Goal: Information Seeking & Learning: Learn about a topic

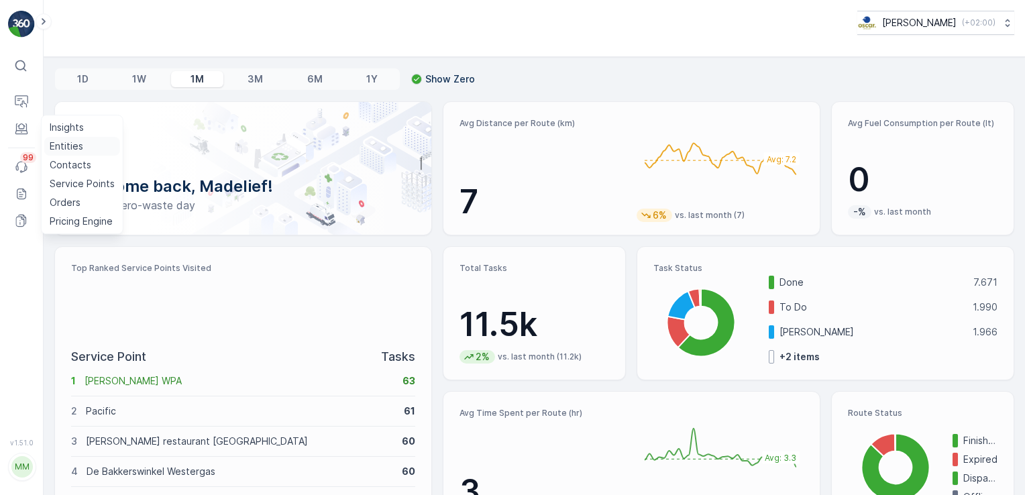
click at [68, 147] on p "Entities" at bounding box center [67, 145] width 34 height 13
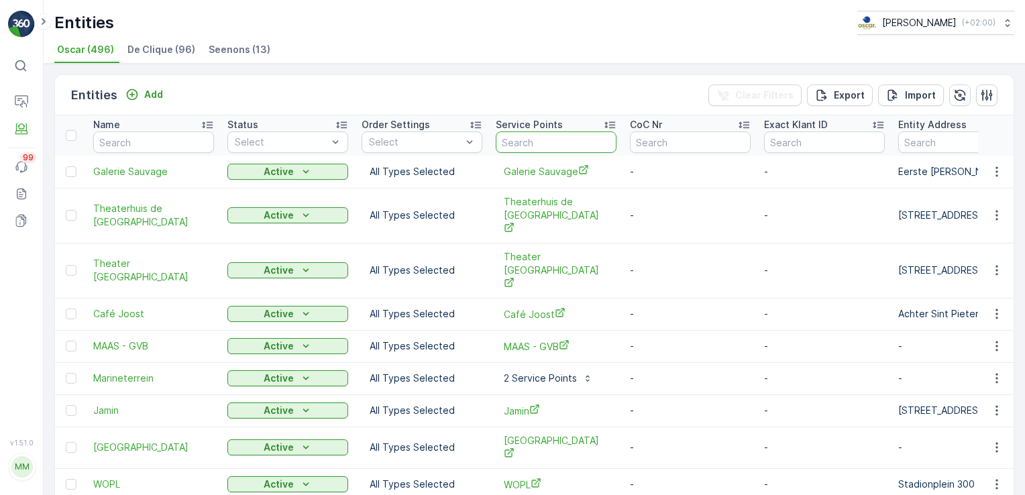
click at [512, 143] on input "text" at bounding box center [556, 141] width 121 height 21
type input "roeisloep"
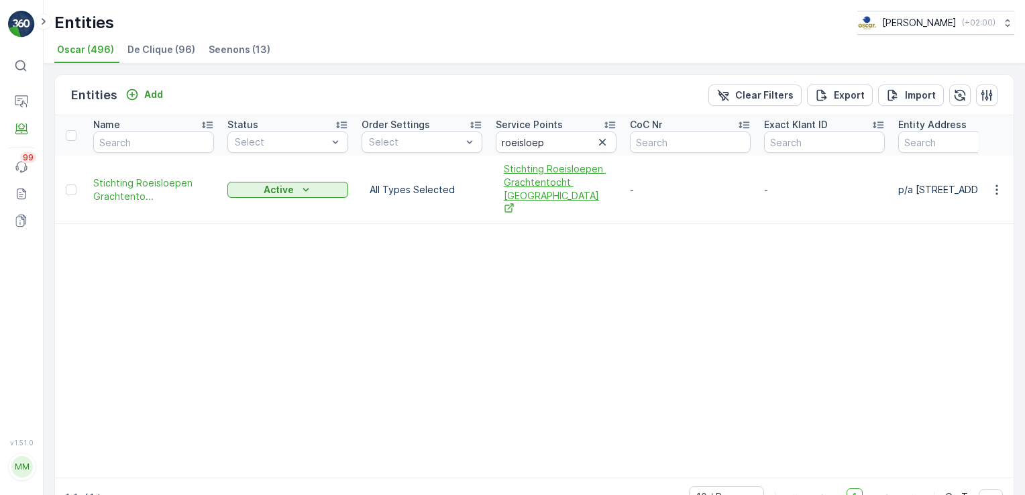
click at [536, 186] on span "Stichting Roeisloepen Grachtentocht [GEOGRAPHIC_DATA]" at bounding box center [556, 189] width 105 height 54
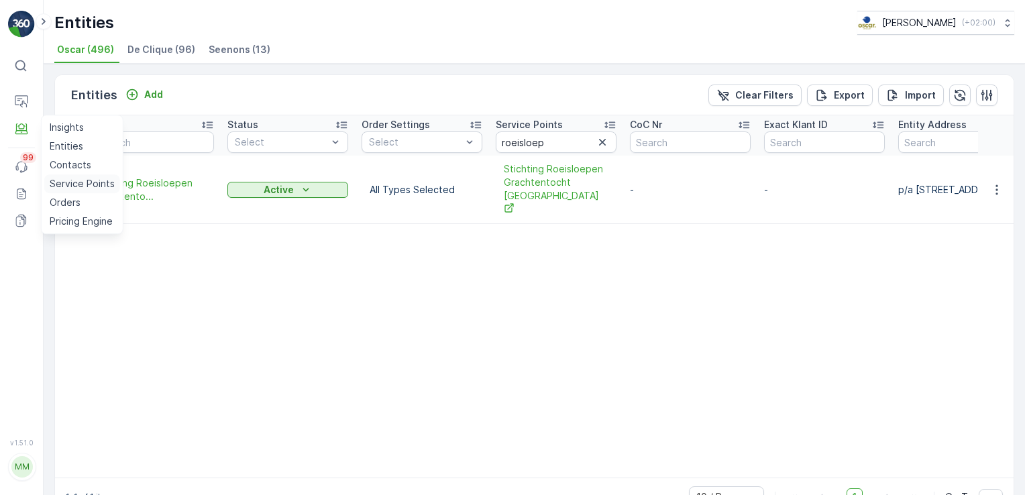
click at [62, 184] on p "Service Points" at bounding box center [82, 183] width 65 height 13
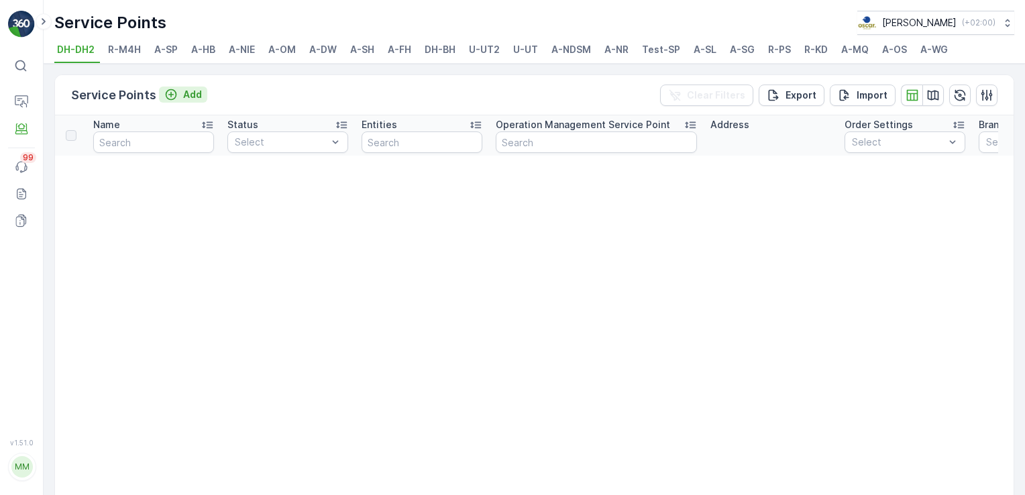
click at [180, 90] on div "Add" at bounding box center [183, 94] width 38 height 13
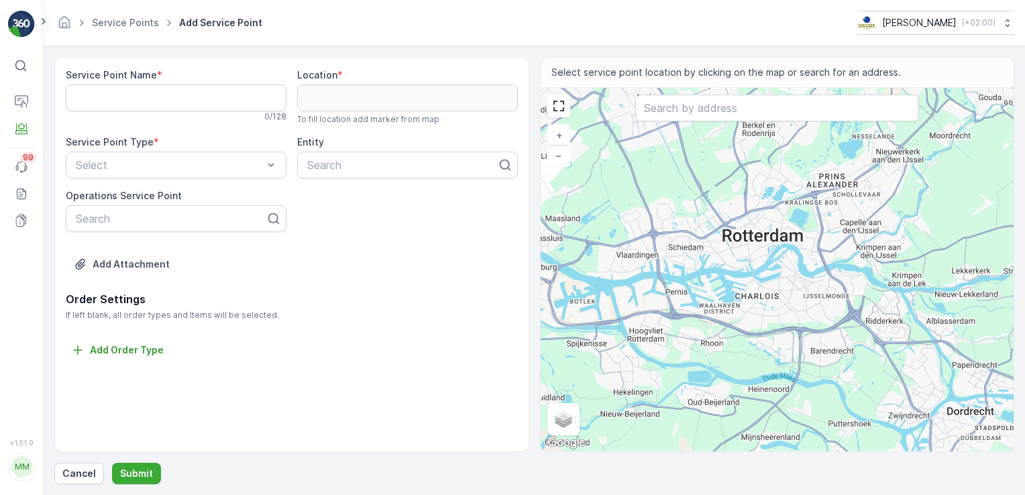
click at [247, 149] on div "Service Point Type * Select" at bounding box center [176, 156] width 221 height 43
click at [335, 165] on div at bounding box center [402, 165] width 192 height 12
click at [64, 143] on p "Entities" at bounding box center [67, 145] width 34 height 13
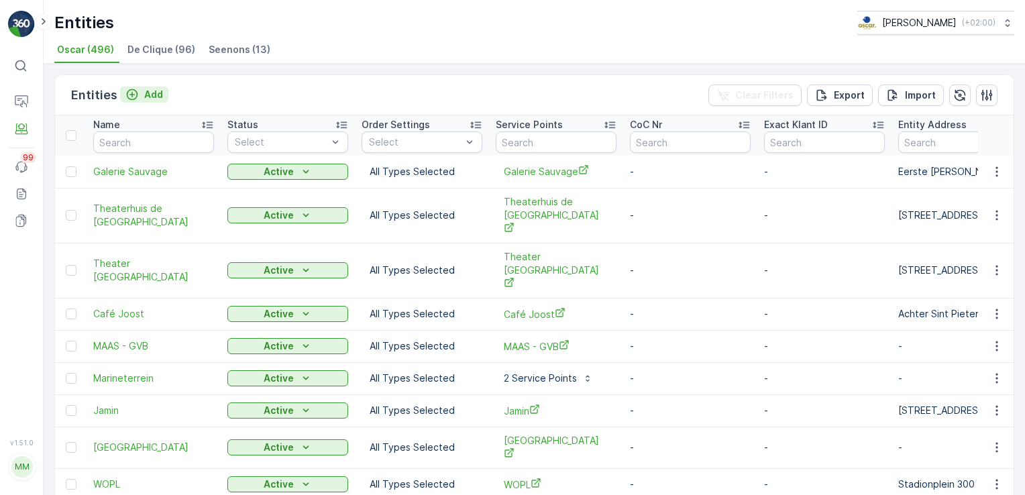
click at [144, 95] on p "Add" at bounding box center [153, 94] width 19 height 13
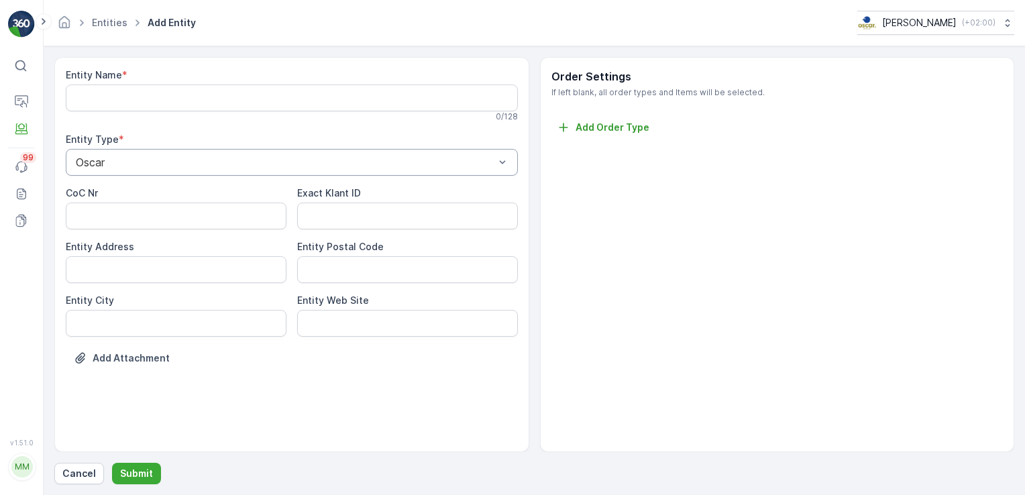
click at [349, 127] on div "Entity Name * 0 / 128 Entity Type * Oscar CoC Nr Exact Klant ID Entity Address …" at bounding box center [292, 226] width 452 height 316
click at [67, 177] on p "Service Points" at bounding box center [82, 183] width 65 height 13
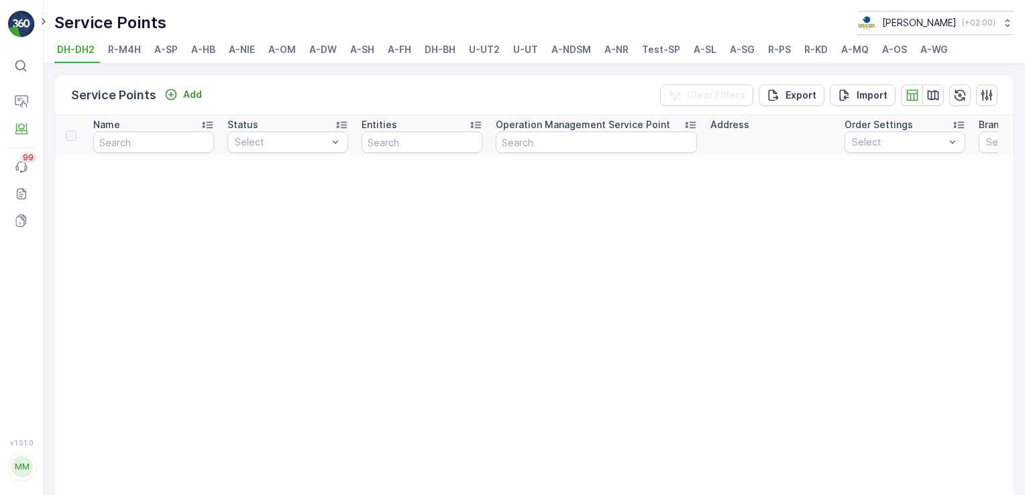
click at [127, 58] on li "R-M4H" at bounding box center [125, 51] width 41 height 23
click at [212, 51] on span "A-HB" at bounding box center [203, 49] width 24 height 13
click at [253, 50] on span "A-NIE" at bounding box center [242, 49] width 26 height 13
click at [365, 50] on span "A-SH" at bounding box center [362, 49] width 24 height 13
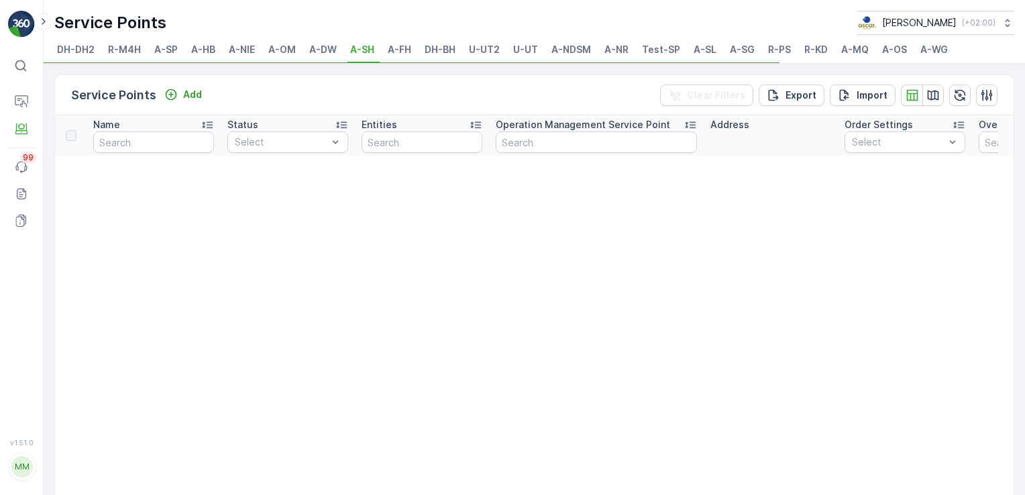
click at [402, 50] on span "A-FH" at bounding box center [399, 49] width 23 height 13
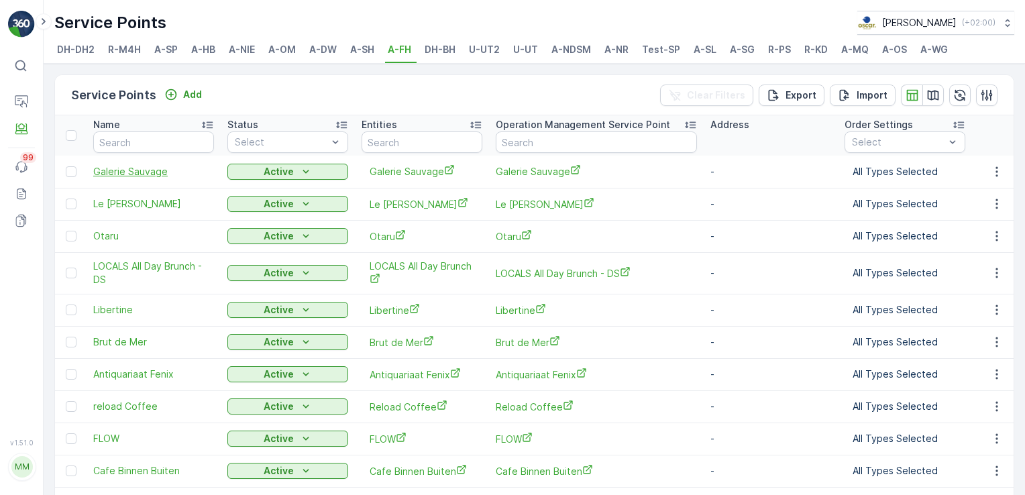
click at [148, 167] on span "Galerie Sauvage" at bounding box center [153, 171] width 121 height 13
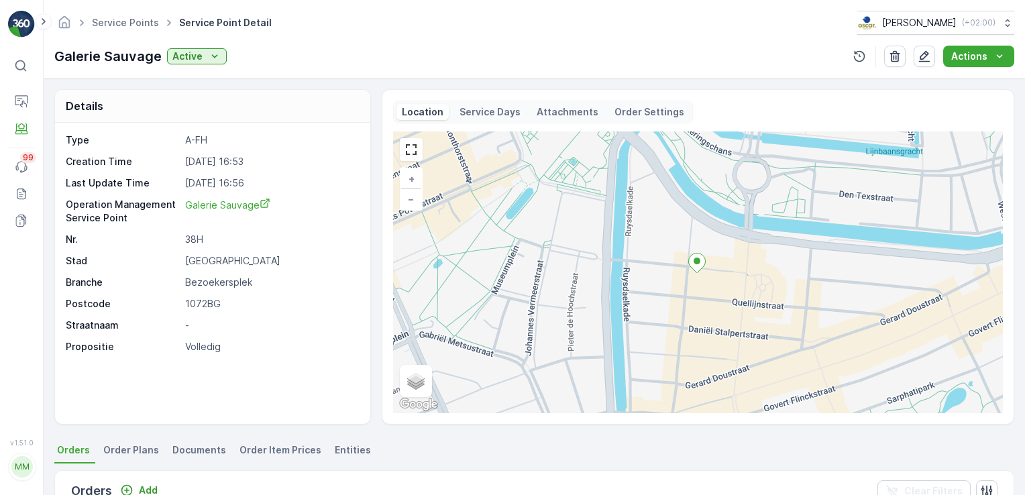
click at [206, 280] on p "Bezoekersplek" at bounding box center [270, 282] width 171 height 13
drag, startPoint x: 206, startPoint y: 280, endPoint x: 241, endPoint y: 294, distance: 38.2
click at [241, 294] on div "Type A-FH Creation Time [DATE] 16:53 Last Update Time [DATE] 16:56 Operation Ma…" at bounding box center [211, 243] width 290 height 220
click at [209, 276] on p "Bezoekersplek" at bounding box center [270, 282] width 171 height 13
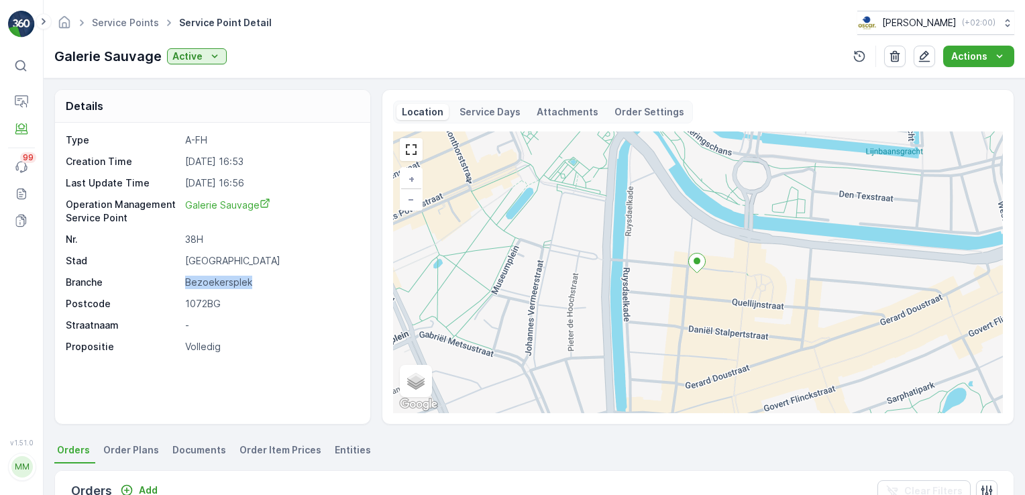
click at [209, 276] on p "Bezoekersplek" at bounding box center [270, 282] width 171 height 13
click at [72, 178] on p "Service Points" at bounding box center [82, 183] width 65 height 13
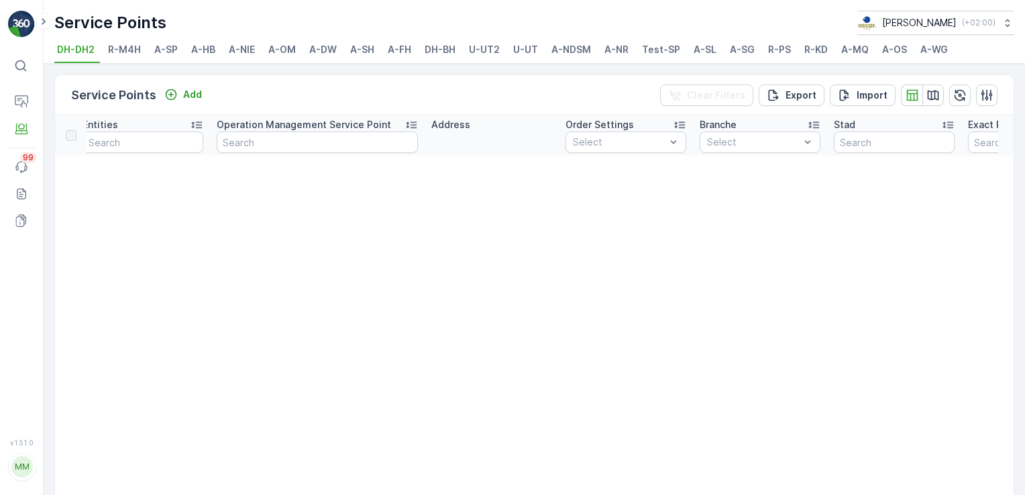
scroll to position [0, 283]
click at [748, 152] on th "Branche Select" at bounding box center [756, 135] width 134 height 40
drag, startPoint x: 748, startPoint y: 152, endPoint x: 616, endPoint y: 52, distance: 165.2
click at [616, 52] on span "A-NR" at bounding box center [616, 49] width 24 height 13
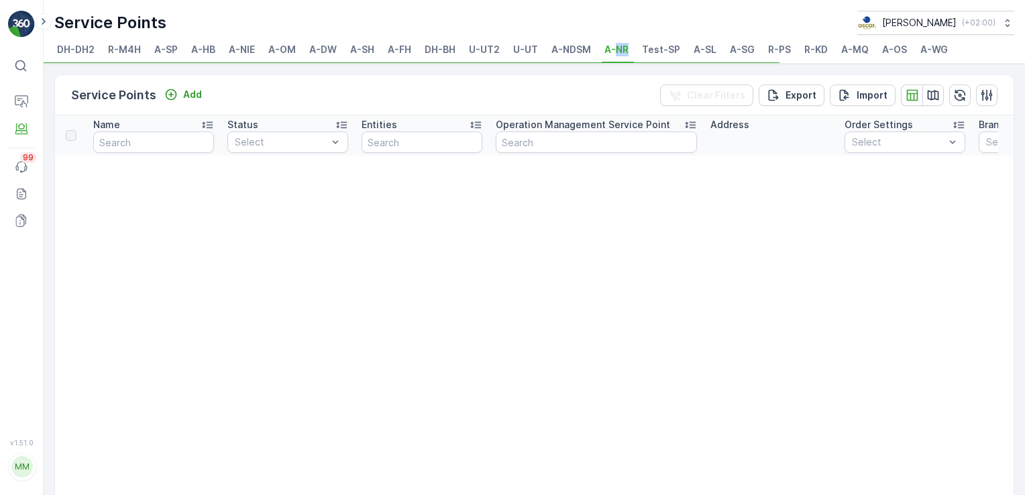
click at [616, 52] on span "A-NR" at bounding box center [616, 49] width 24 height 13
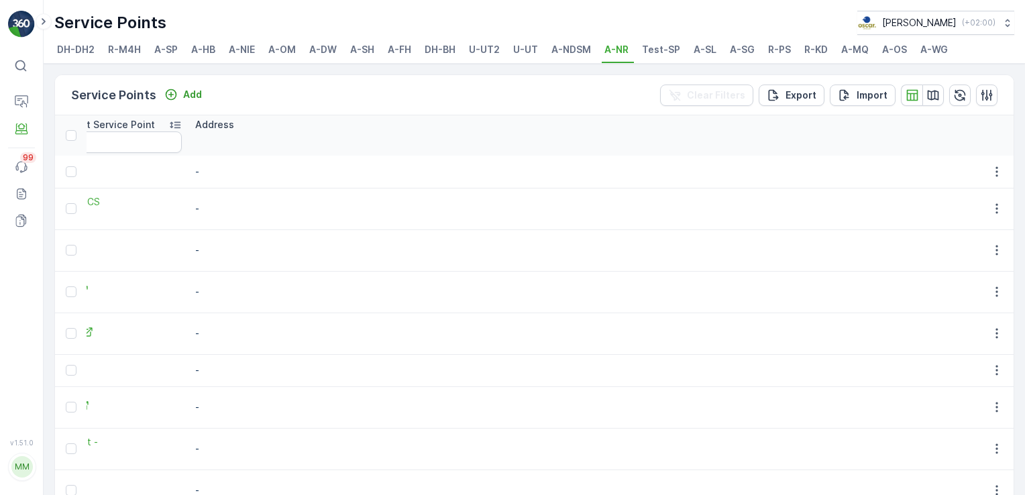
scroll to position [0, 606]
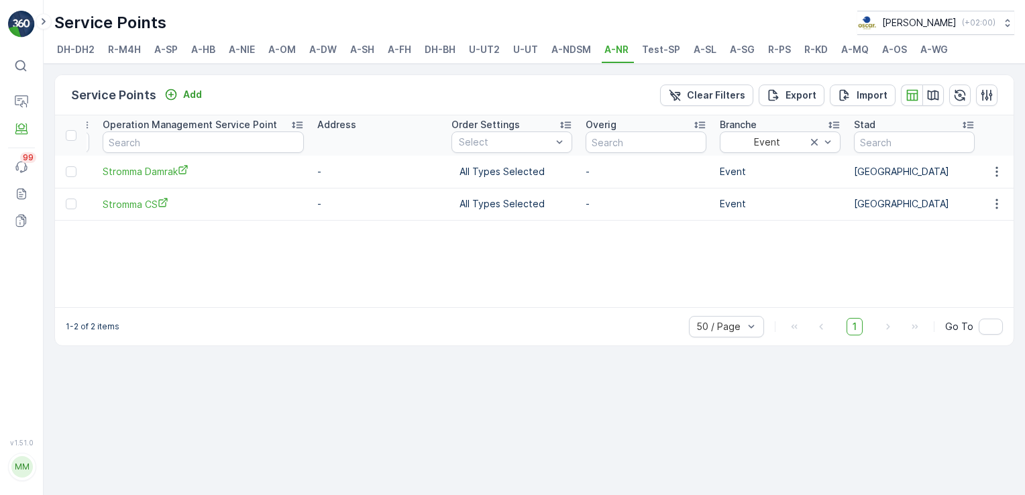
scroll to position [0, 421]
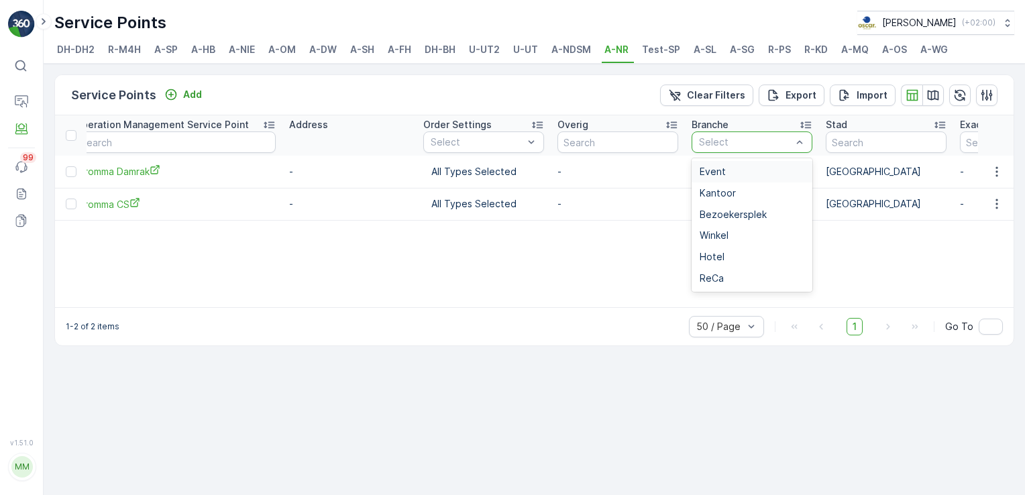
click at [786, 141] on div at bounding box center [744, 142] width 95 height 11
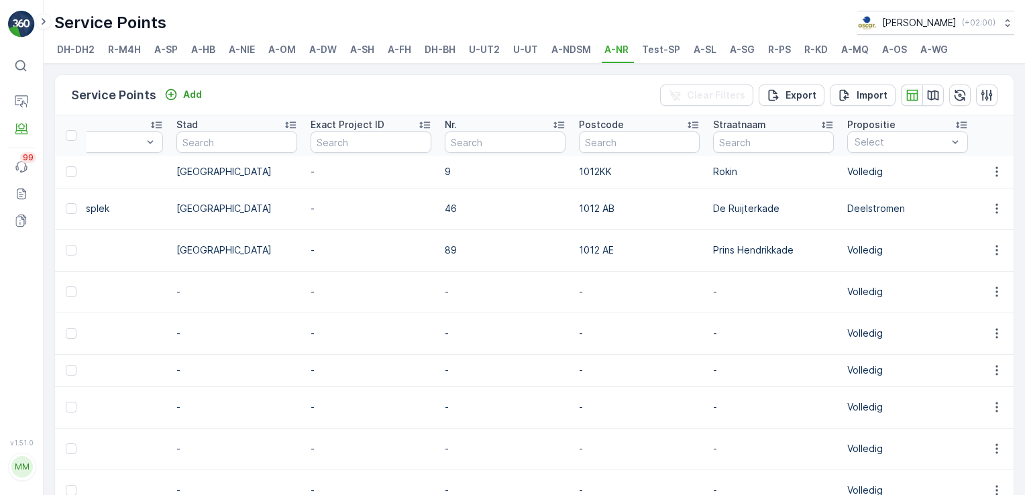
scroll to position [0, 1746]
click at [74, 141] on p "Routes & Tasks" at bounding box center [84, 137] width 69 height 13
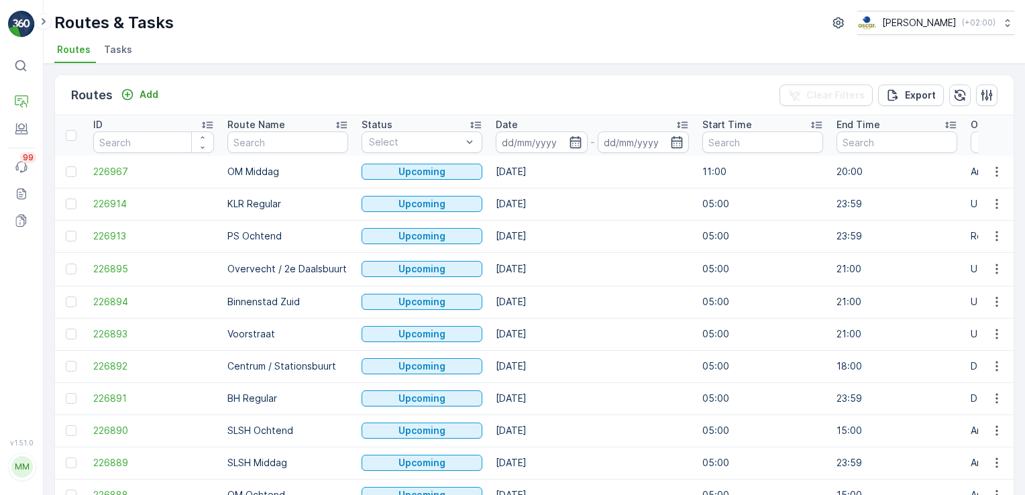
click at [121, 54] on span "Tasks" at bounding box center [118, 49] width 28 height 13
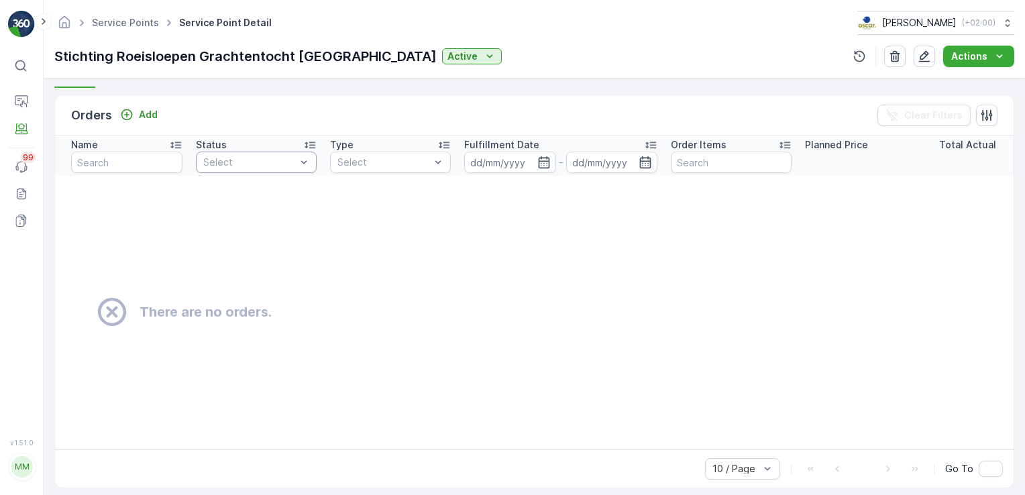
scroll to position [251, 0]
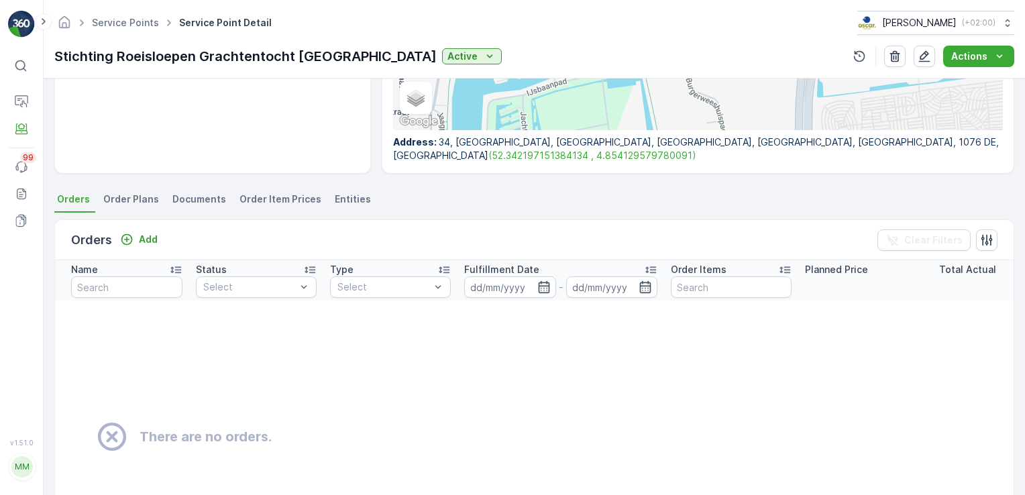
click at [137, 202] on span "Order Plans" at bounding box center [131, 198] width 56 height 13
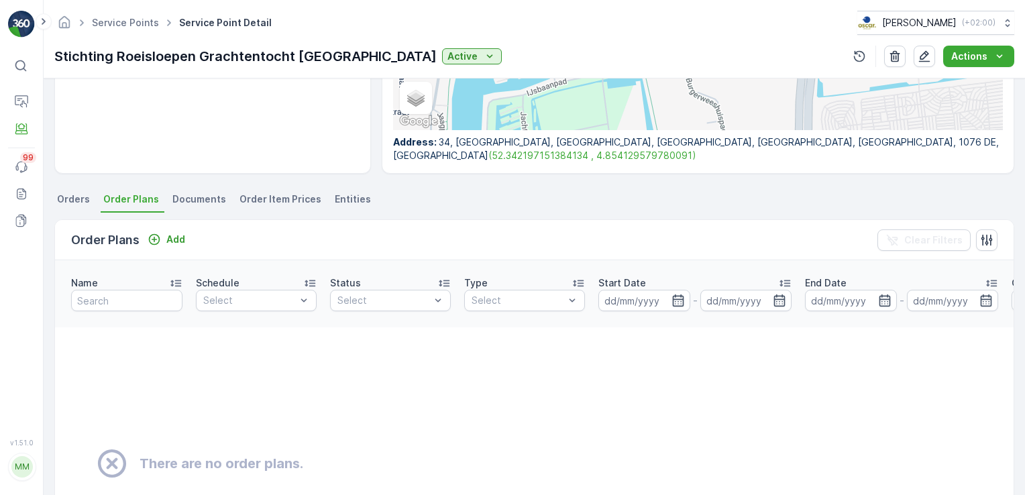
click at [192, 200] on span "Documents" at bounding box center [199, 198] width 54 height 13
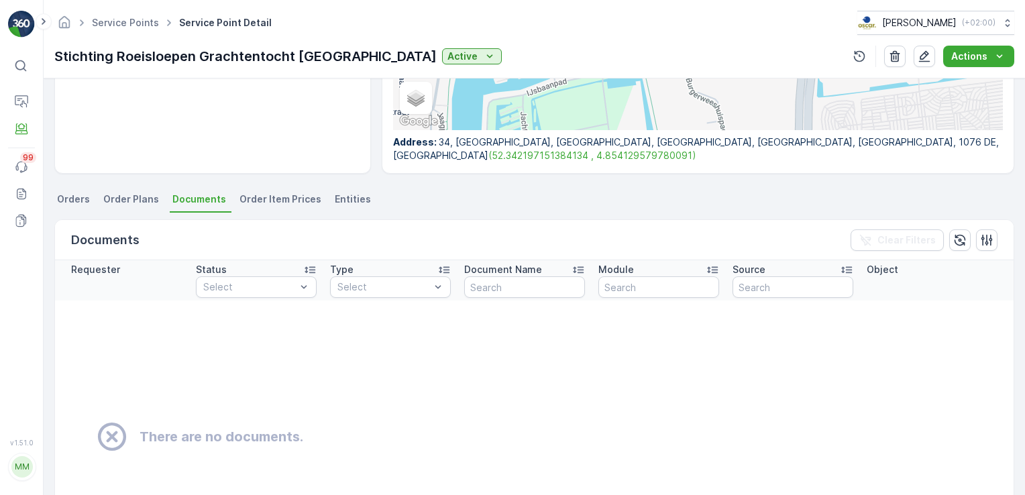
click at [275, 202] on span "Order Item Prices" at bounding box center [280, 198] width 82 height 13
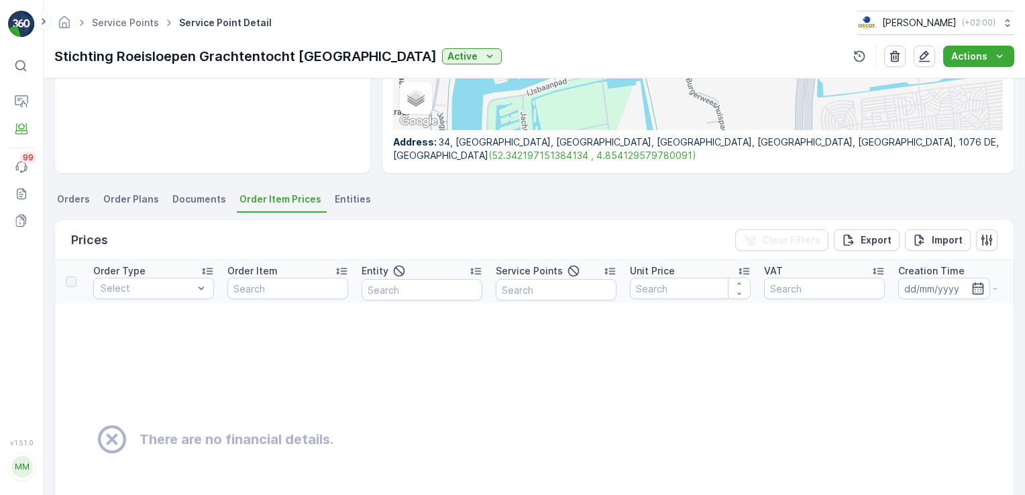
click at [338, 199] on span "Entities" at bounding box center [353, 198] width 36 height 13
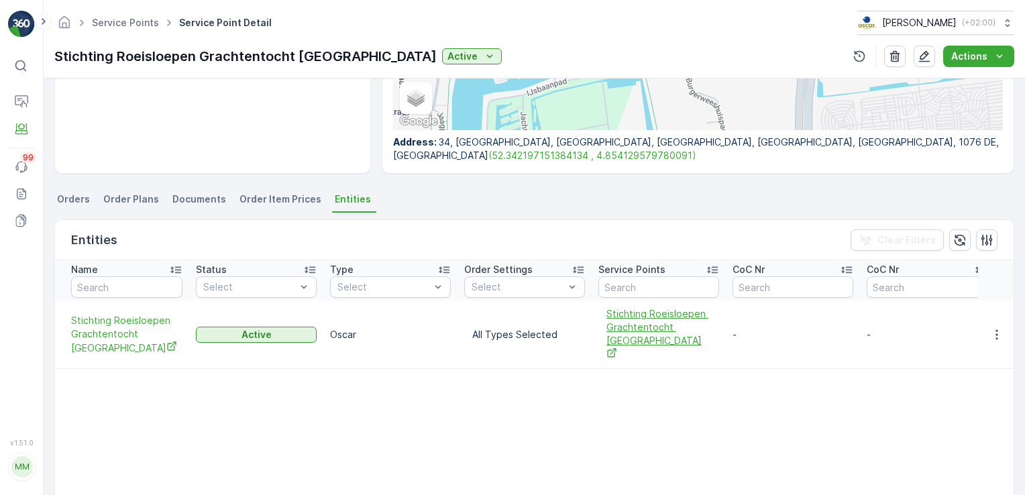
click at [628, 312] on span "Stichting Roeisloepen Grachtentocht [GEOGRAPHIC_DATA]" at bounding box center [658, 334] width 105 height 54
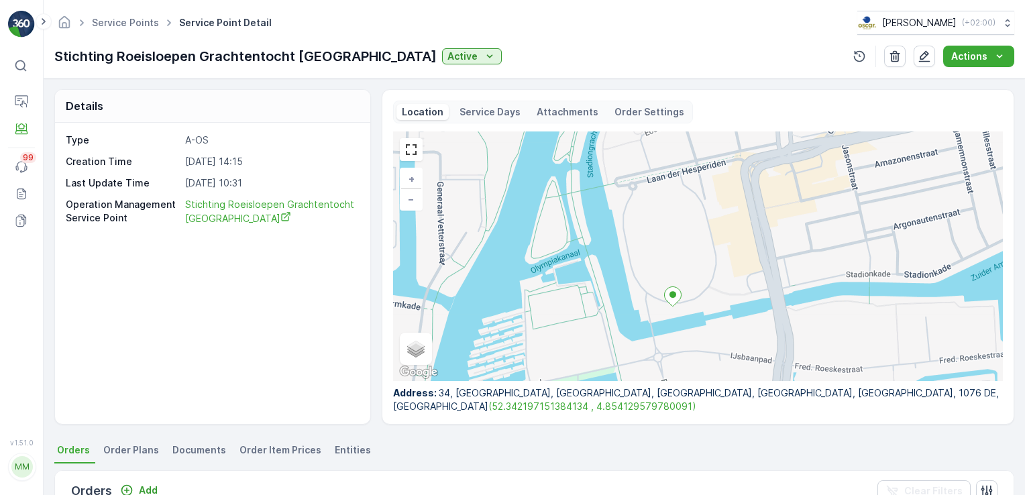
drag, startPoint x: 716, startPoint y: 227, endPoint x: 691, endPoint y: 277, distance: 56.1
click at [691, 277] on div "+ − Satellite Roadmap Terrain Hybrid Leaflet Keyboard shortcuts Map Data Map da…" at bounding box center [697, 255] width 609 height 249
click at [471, 111] on p "Service Days" at bounding box center [489, 111] width 61 height 13
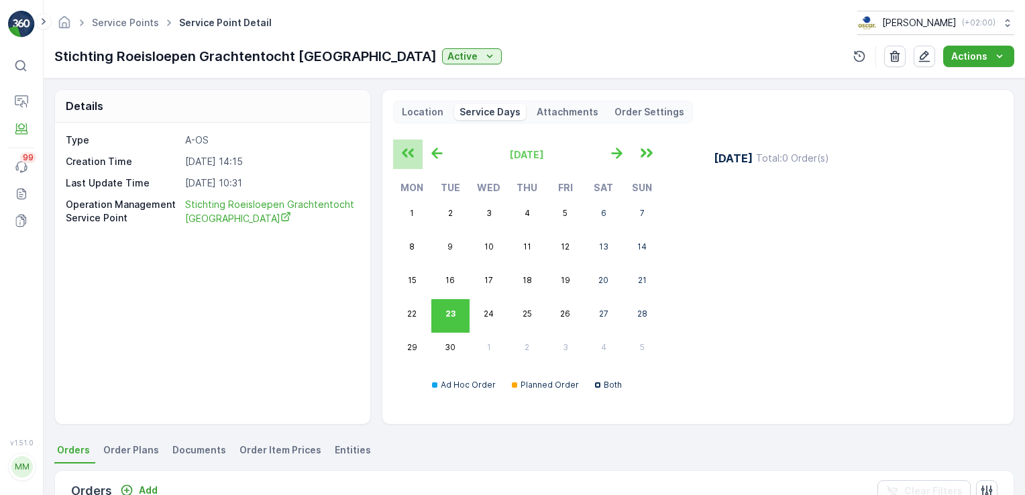
click at [410, 150] on icon "button" at bounding box center [408, 153] width 12 height 9
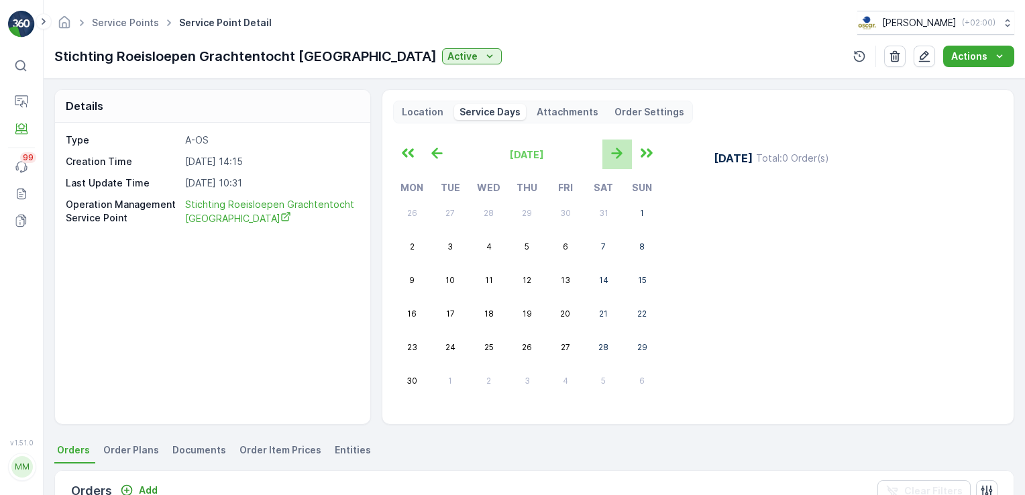
click at [623, 152] on icon "button" at bounding box center [616, 153] width 22 height 22
click at [328, 299] on div "Type A-OS Creation Time 22.03.2023 14:15 Last Update Time 03.09.2024 10:31 Oper…" at bounding box center [212, 273] width 315 height 301
click at [438, 144] on icon "button" at bounding box center [437, 153] width 22 height 22
